Goal: Check status

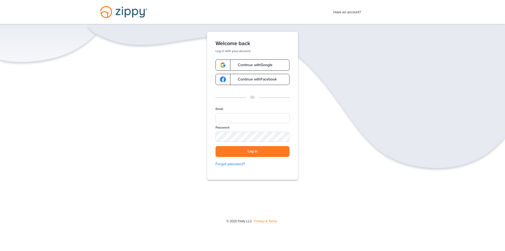
click at [245, 63] on span "Continue with Google" at bounding box center [253, 65] width 40 height 4
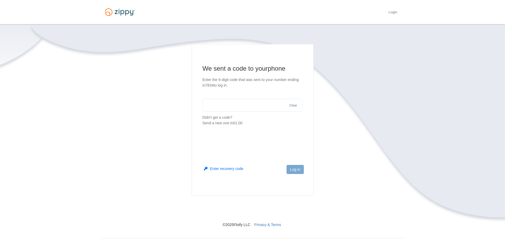
click at [230, 107] on input "text" at bounding box center [253, 105] width 100 height 13
type input "******"
click at [292, 169] on button "Log in" at bounding box center [295, 169] width 17 height 9
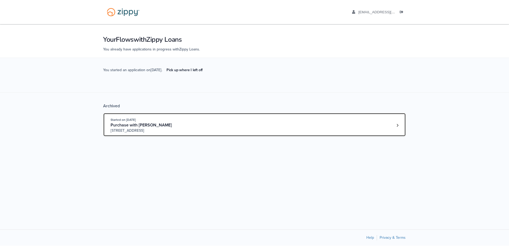
click at [183, 118] on div "Started on [DATE]" at bounding box center [151, 119] width 81 height 5
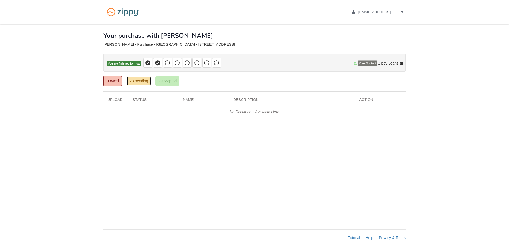
click at [143, 84] on link "23 pending" at bounding box center [139, 80] width 24 height 9
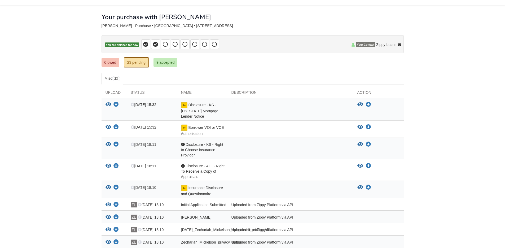
scroll to position [27, 0]
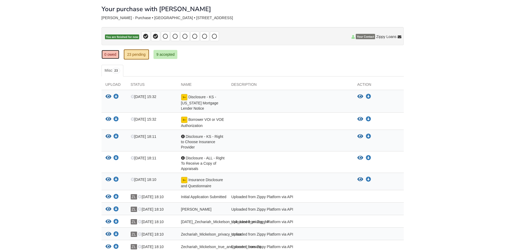
click at [114, 54] on link "0 owed" at bounding box center [111, 54] width 18 height 9
